Goal: Find specific page/section: Find specific page/section

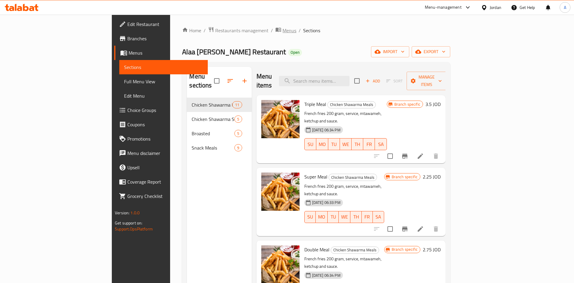
click at [283, 27] on span "Menus" at bounding box center [290, 30] width 14 height 7
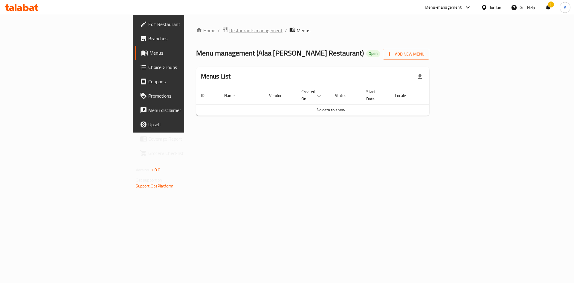
click at [229, 33] on span "Restaurants management" at bounding box center [255, 30] width 53 height 7
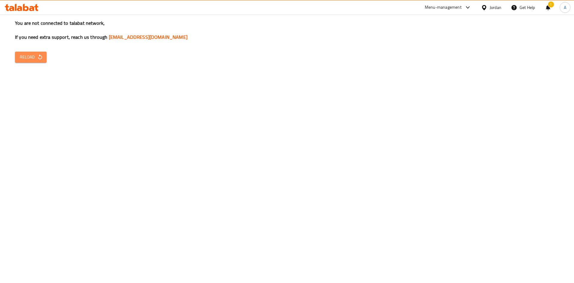
click at [33, 56] on span "Reload" at bounding box center [31, 57] width 22 height 7
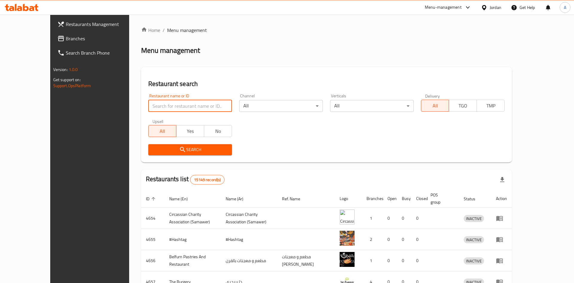
click at [159, 106] on input "search" at bounding box center [190, 106] width 84 height 12
type input "MALK"
click button "Search" at bounding box center [190, 149] width 84 height 11
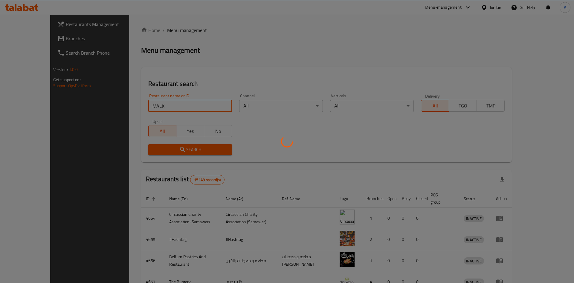
click button "Search" at bounding box center [190, 149] width 84 height 11
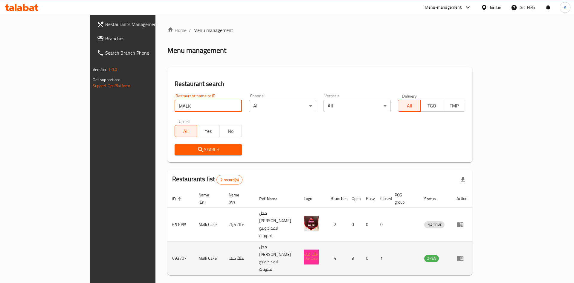
click at [464, 255] on icon "enhanced table" at bounding box center [460, 258] width 7 height 7
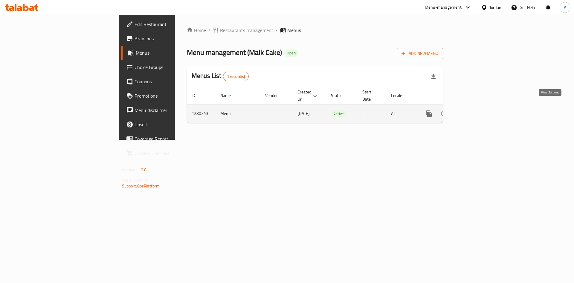
click at [476, 110] on icon "enhanced table" at bounding box center [472, 113] width 7 height 7
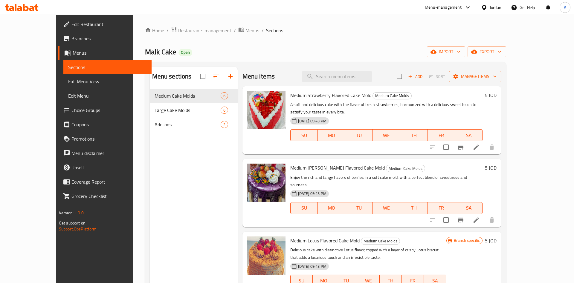
click at [71, 40] on span "Branches" at bounding box center [109, 38] width 76 height 7
